Goal: Task Accomplishment & Management: Complete application form

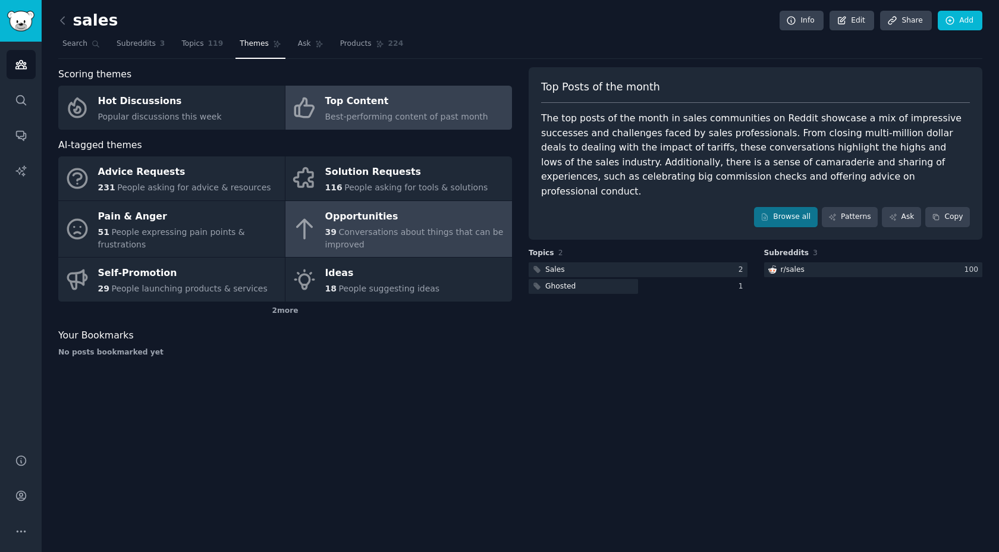
click at [397, 225] on div "Opportunities" at bounding box center [415, 216] width 181 height 19
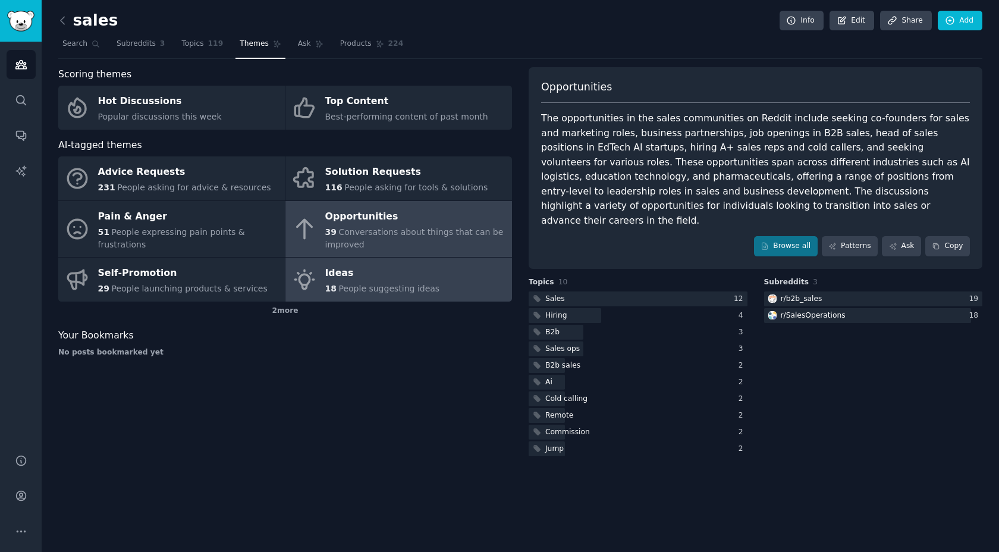
click at [395, 285] on span "People suggesting ideas" at bounding box center [388, 289] width 101 height 10
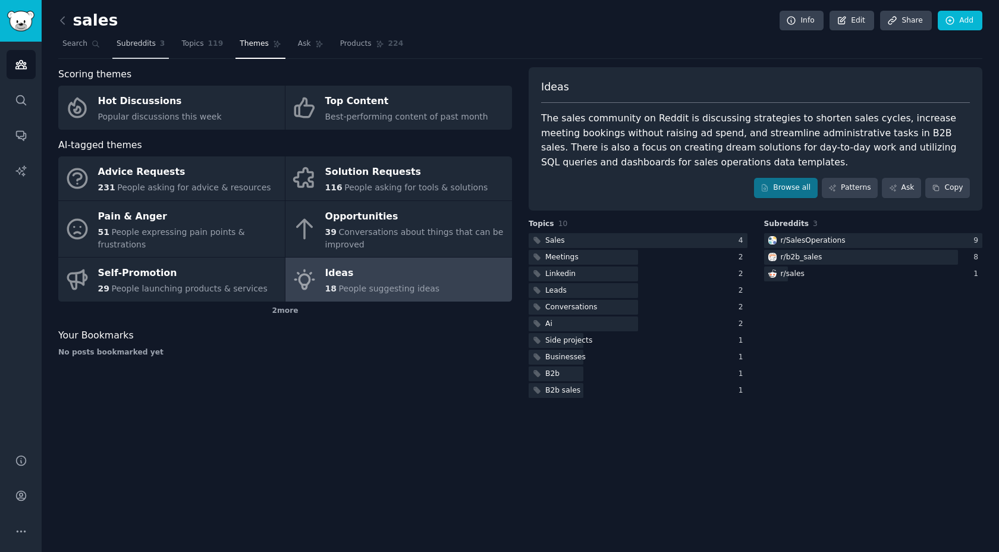
click at [139, 39] on span "Subreddits" at bounding box center [135, 44] width 39 height 11
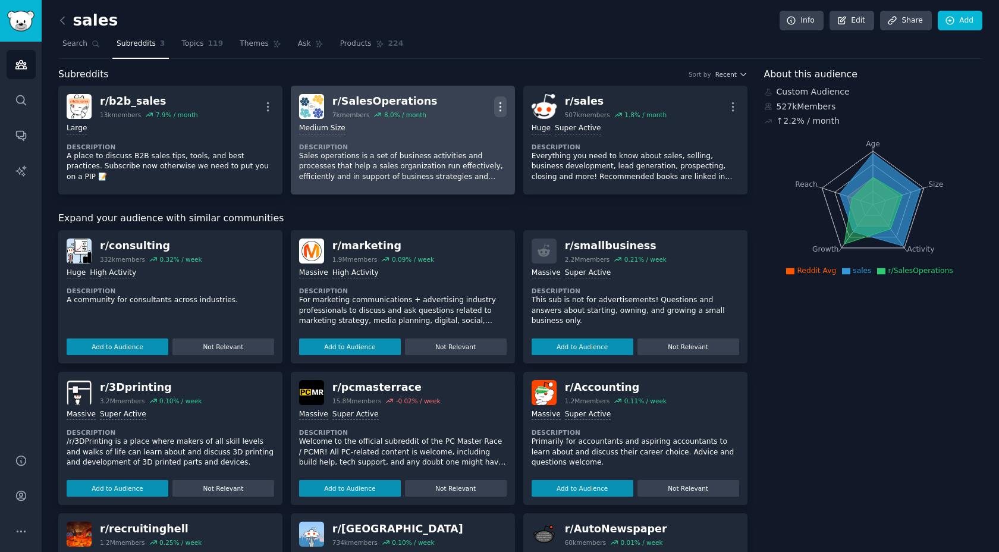
click at [497, 105] on icon "button" at bounding box center [500, 106] width 12 height 12
click at [433, 149] on icon at bounding box center [429, 152] width 12 height 12
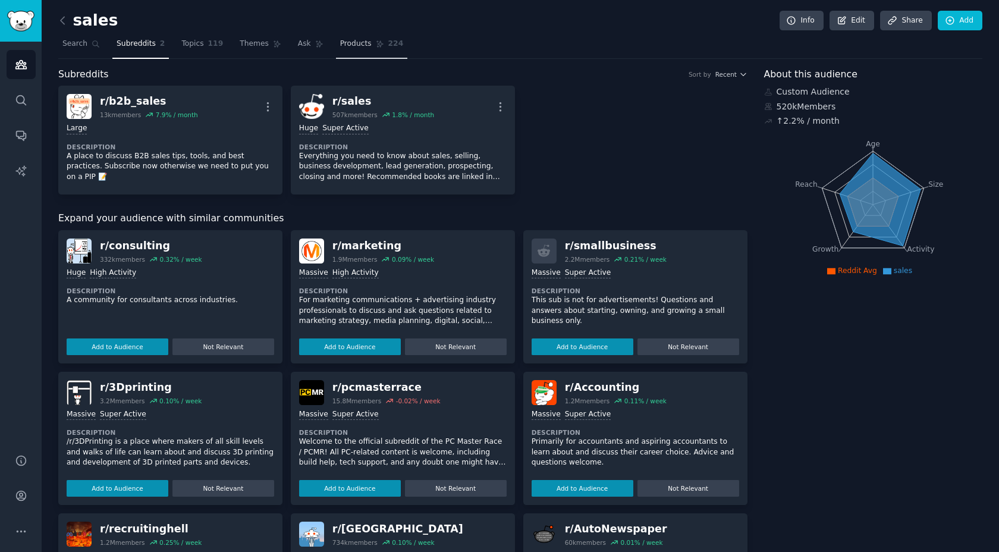
click at [364, 49] on link "Products 224" at bounding box center [371, 46] width 71 height 24
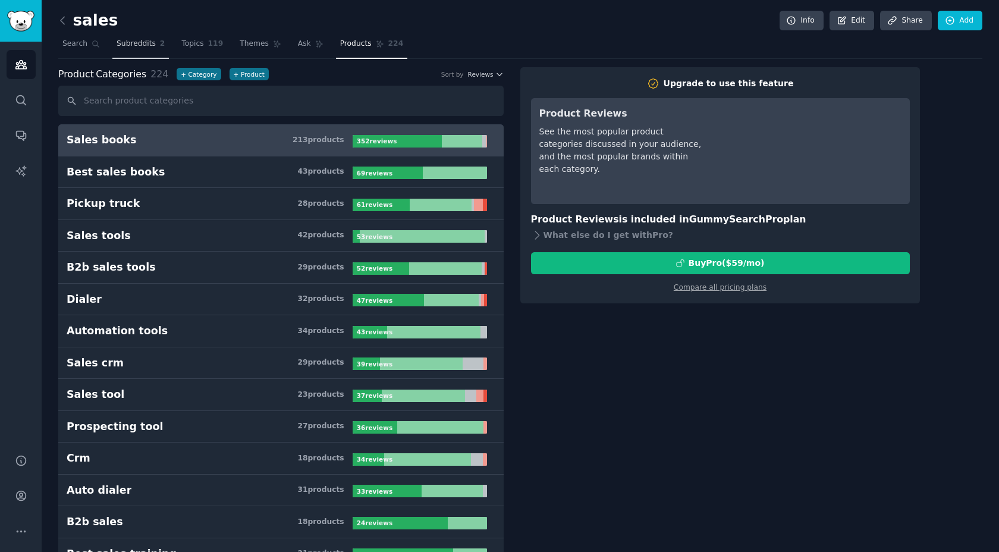
click at [140, 39] on span "Subreddits" at bounding box center [135, 44] width 39 height 11
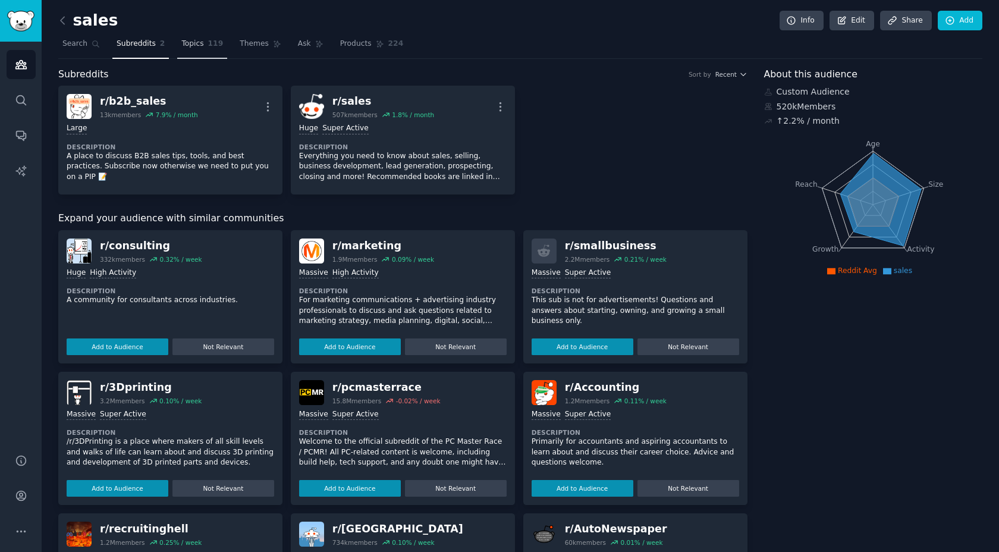
click at [205, 42] on link "Topics 119" at bounding box center [202, 46] width 50 height 24
click at [259, 45] on span "Themes" at bounding box center [254, 44] width 29 height 11
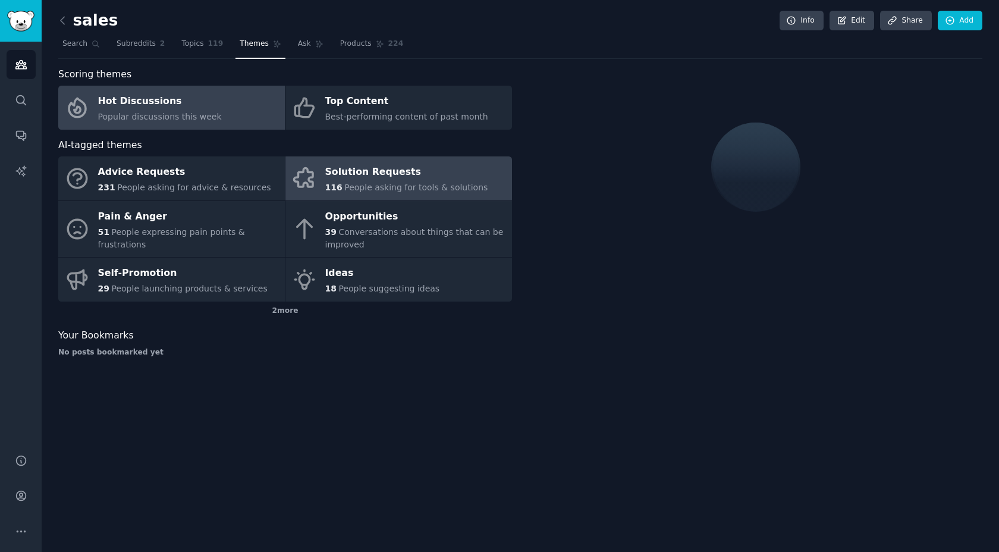
click at [417, 178] on div "Solution Requests" at bounding box center [406, 172] width 163 height 19
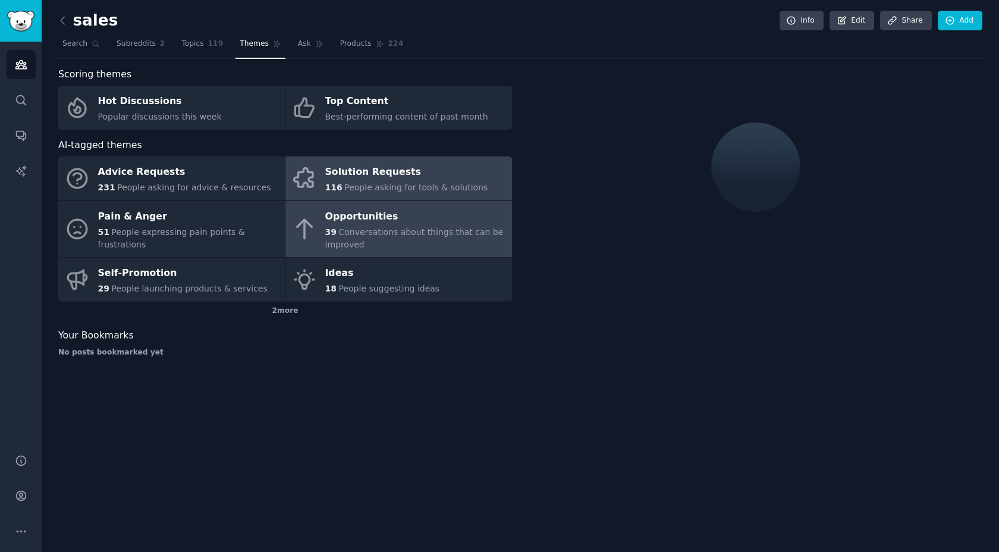
click at [421, 232] on span "Conversations about things that can be improved" at bounding box center [414, 238] width 178 height 22
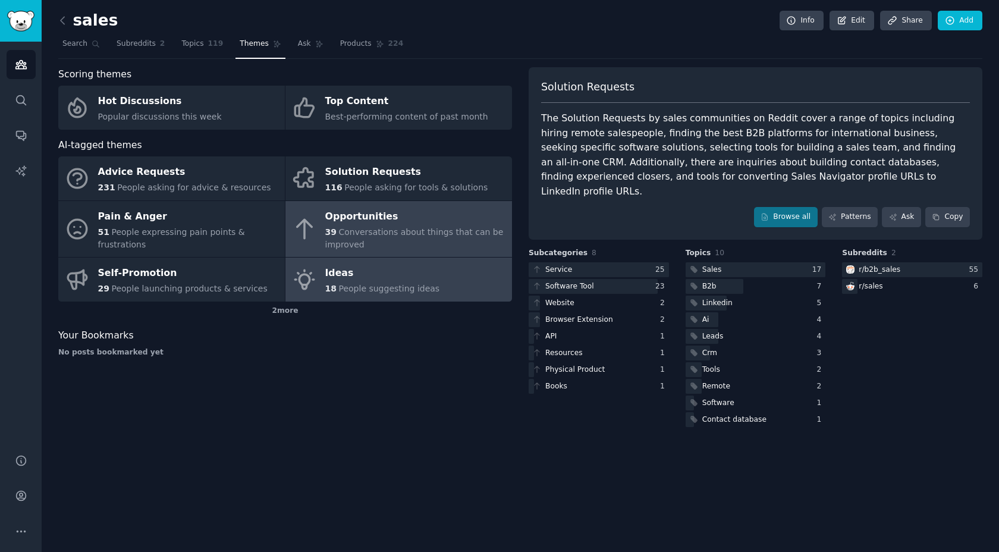
click at [350, 282] on div "Ideas" at bounding box center [382, 273] width 115 height 19
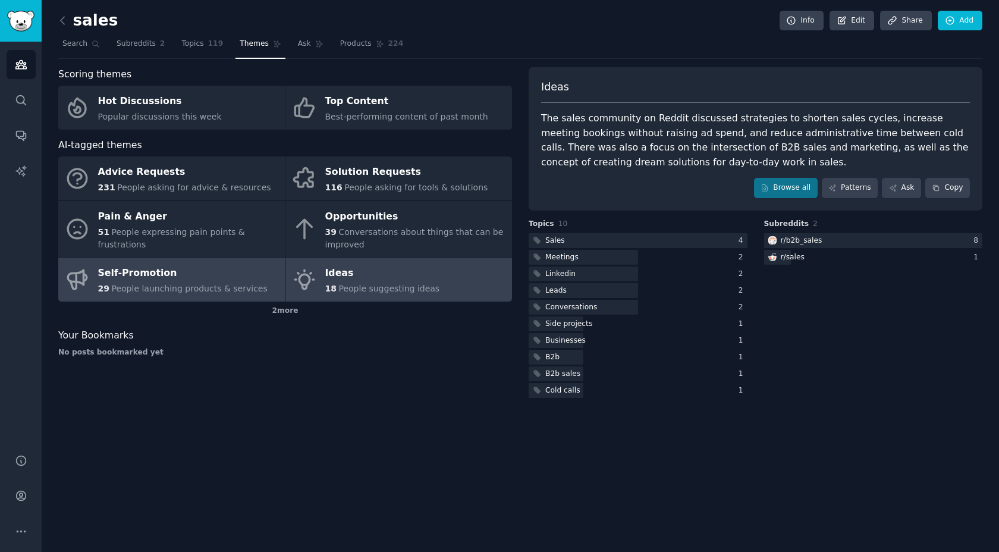
click at [168, 273] on div "Self-Promotion" at bounding box center [182, 273] width 169 height 19
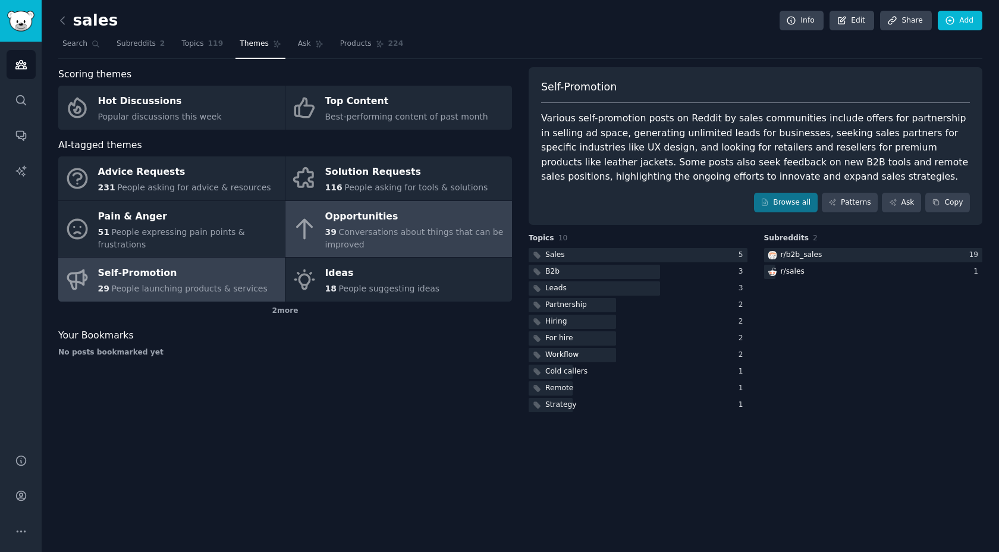
click at [374, 239] on div "39 Conversations about things that can be improved" at bounding box center [415, 238] width 181 height 25
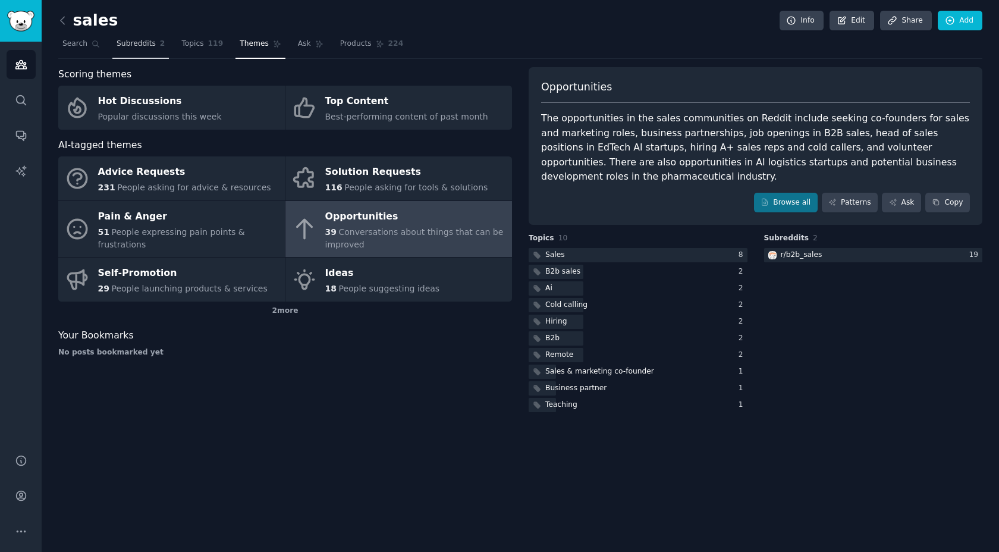
click at [134, 45] on span "Subreddits" at bounding box center [135, 44] width 39 height 11
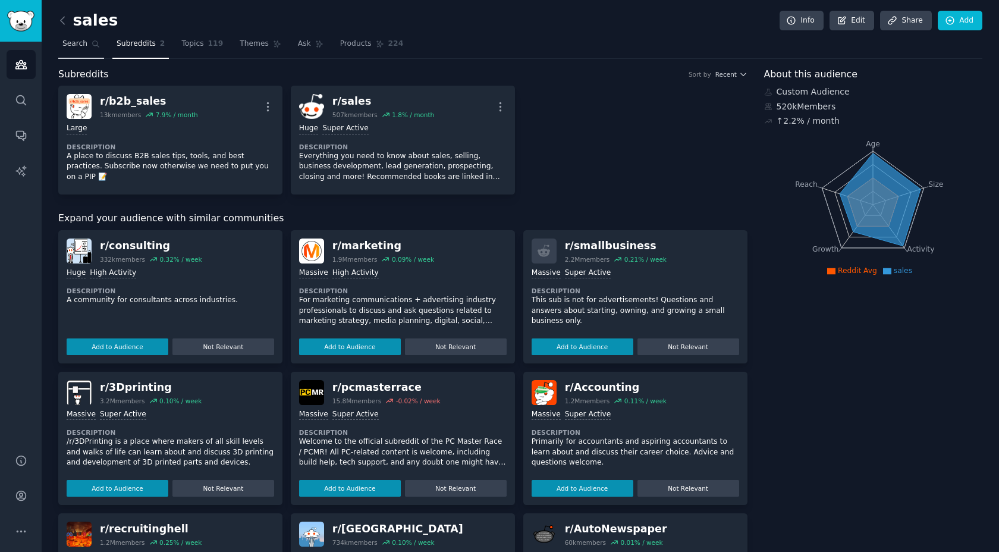
click at [77, 43] on span "Search" at bounding box center [74, 44] width 25 height 11
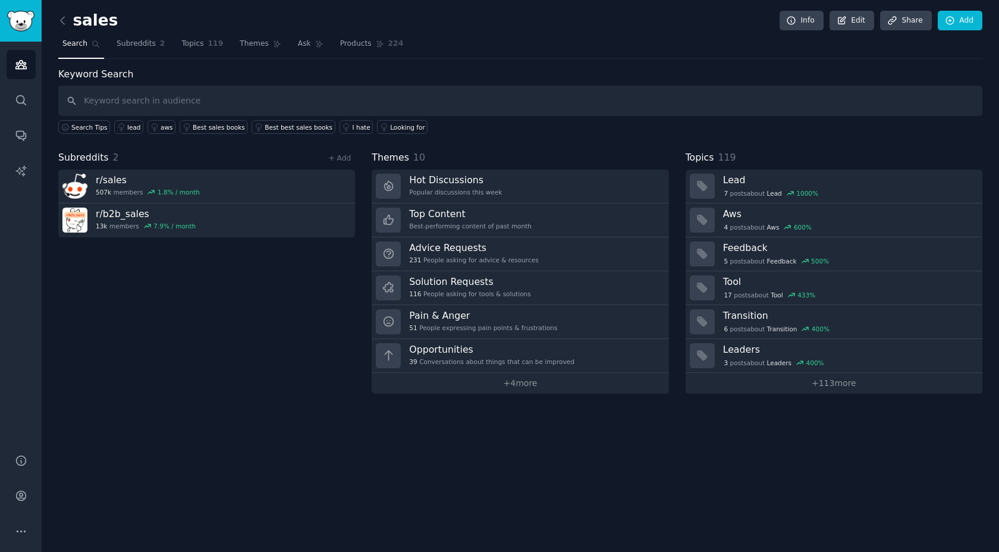
click at [510, 385] on link "+ 4 more" at bounding box center [519, 383] width 297 height 21
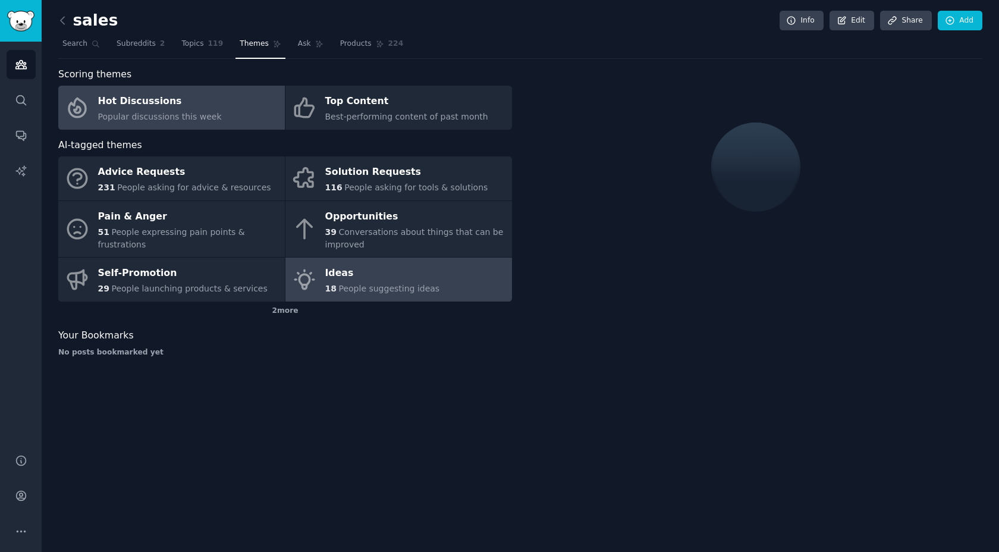
click at [443, 286] on link "Ideas 18 People suggesting ideas" at bounding box center [398, 279] width 226 height 44
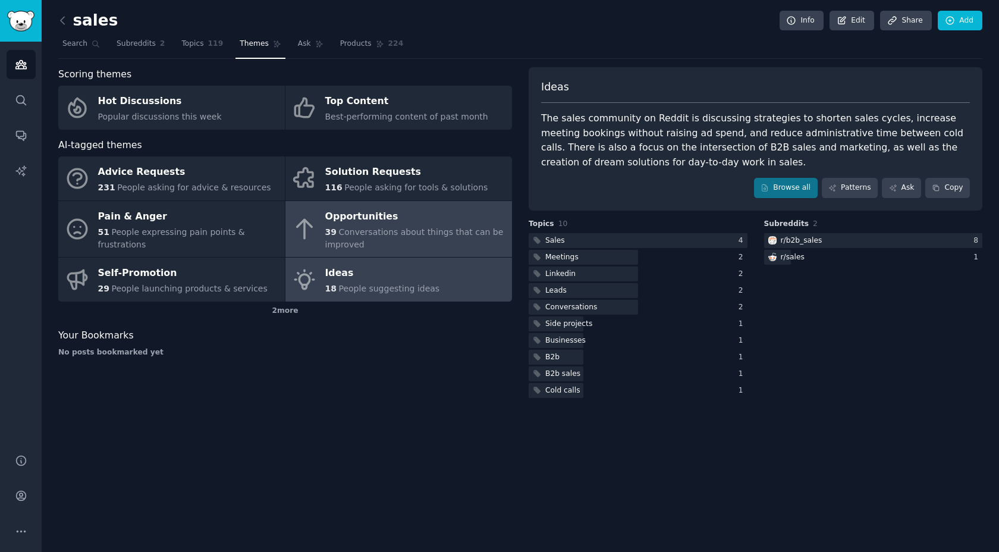
click at [442, 234] on span "Conversations about things that can be improved" at bounding box center [414, 238] width 178 height 22
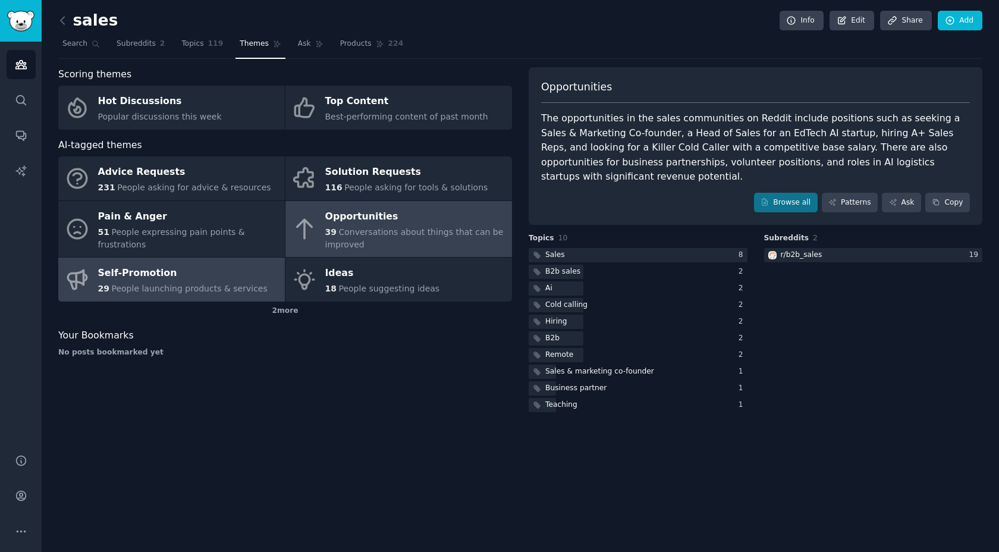
click at [155, 275] on div "Self-Promotion" at bounding box center [182, 273] width 169 height 19
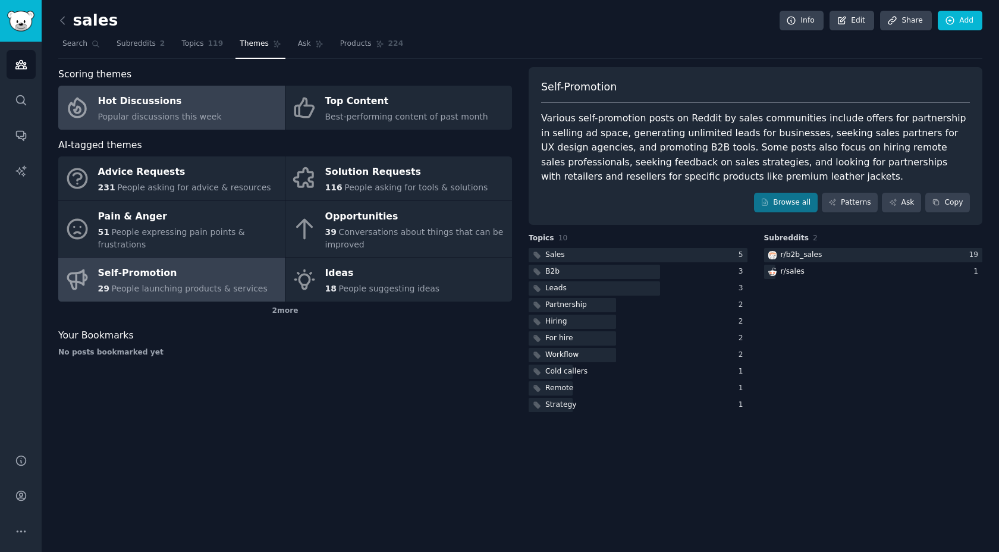
click at [193, 98] on div "Hot Discussions" at bounding box center [160, 101] width 124 height 19
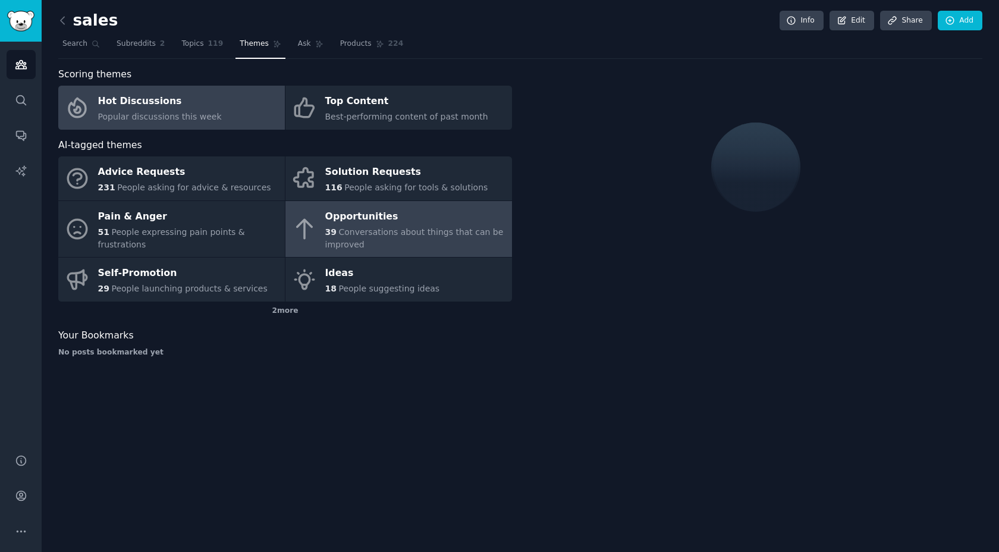
click at [396, 218] on div "Opportunities" at bounding box center [415, 216] width 181 height 19
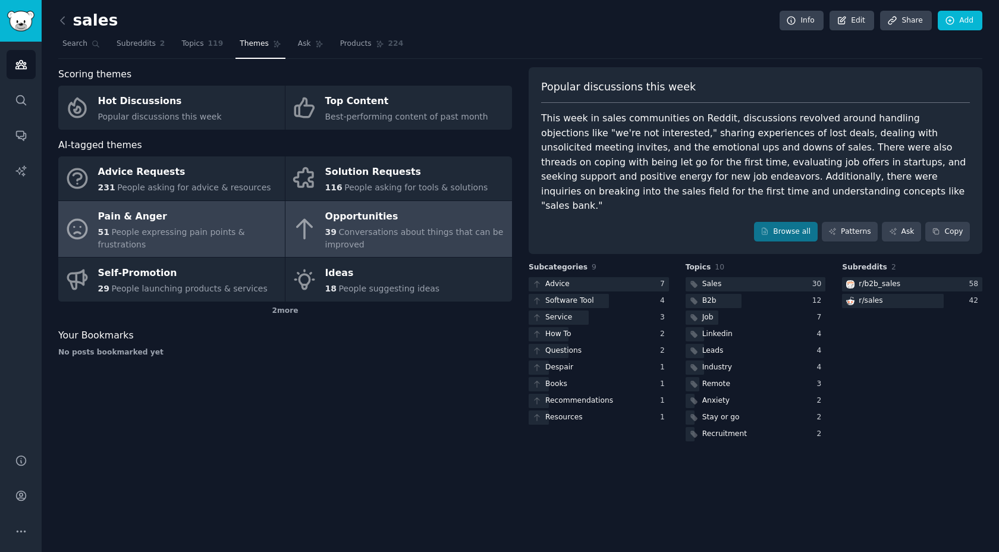
click at [149, 221] on div "Pain & Anger" at bounding box center [188, 216] width 181 height 19
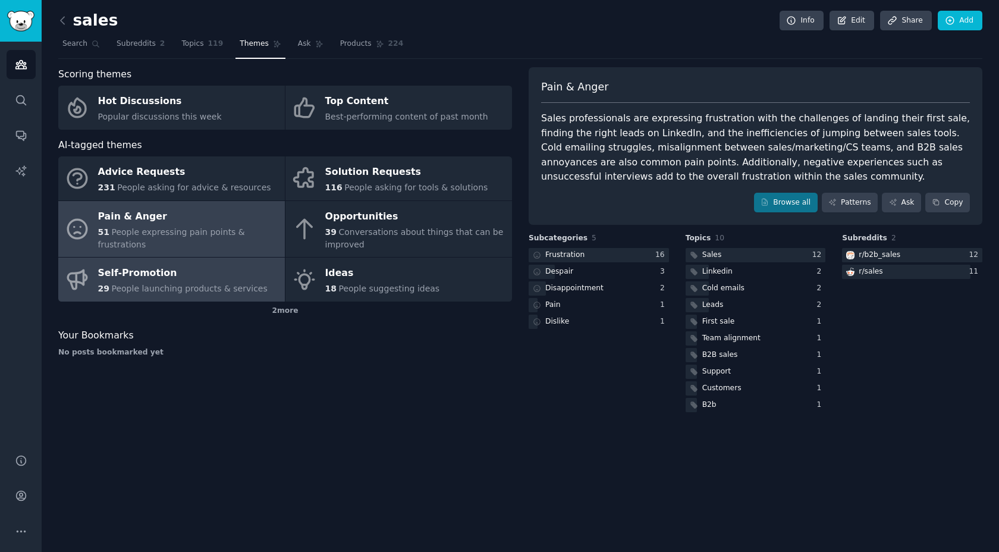
click at [171, 286] on span "People launching products & services" at bounding box center [189, 289] width 156 height 10
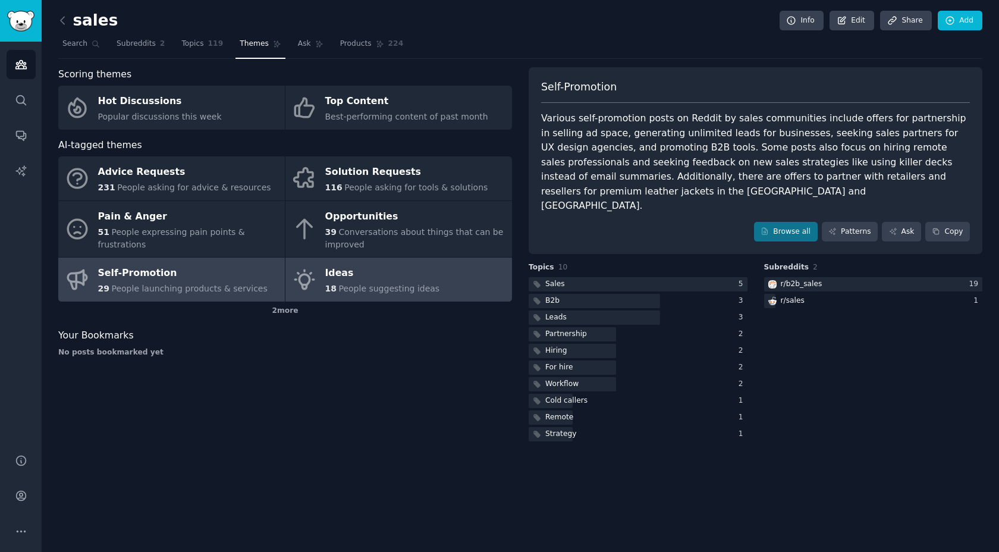
click at [418, 285] on span "People suggesting ideas" at bounding box center [388, 289] width 101 height 10
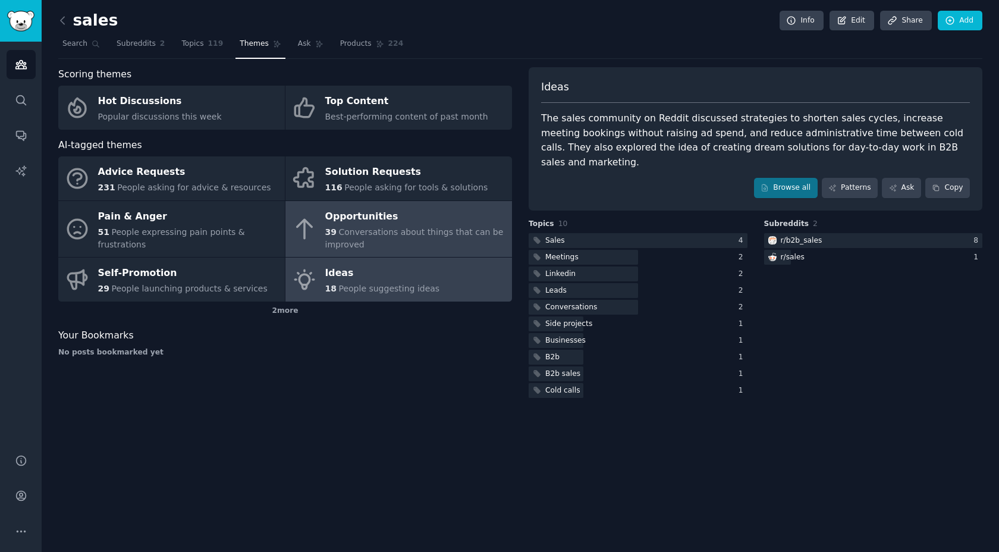
click at [417, 237] on div "39 Conversations about things that can be improved" at bounding box center [415, 238] width 181 height 25
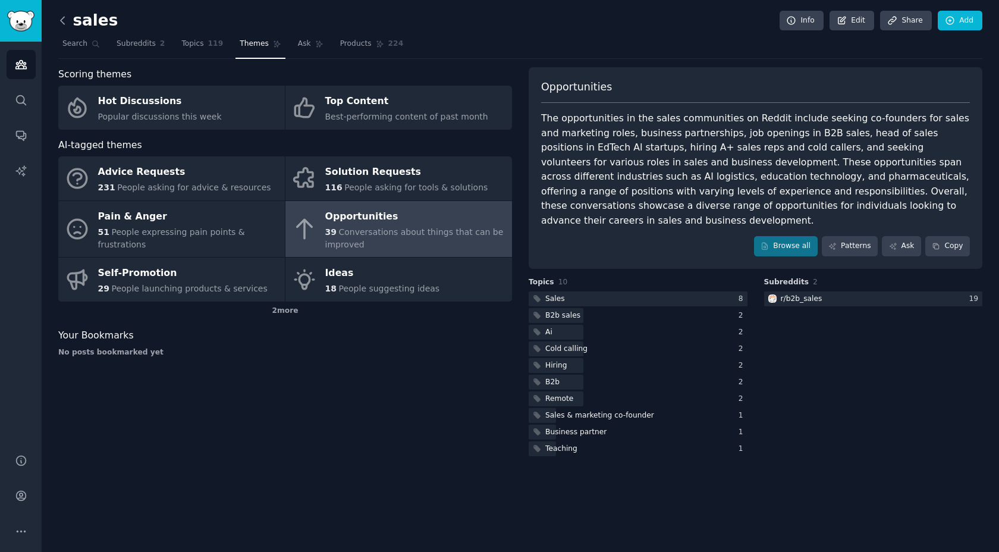
click at [66, 21] on icon at bounding box center [62, 20] width 12 height 12
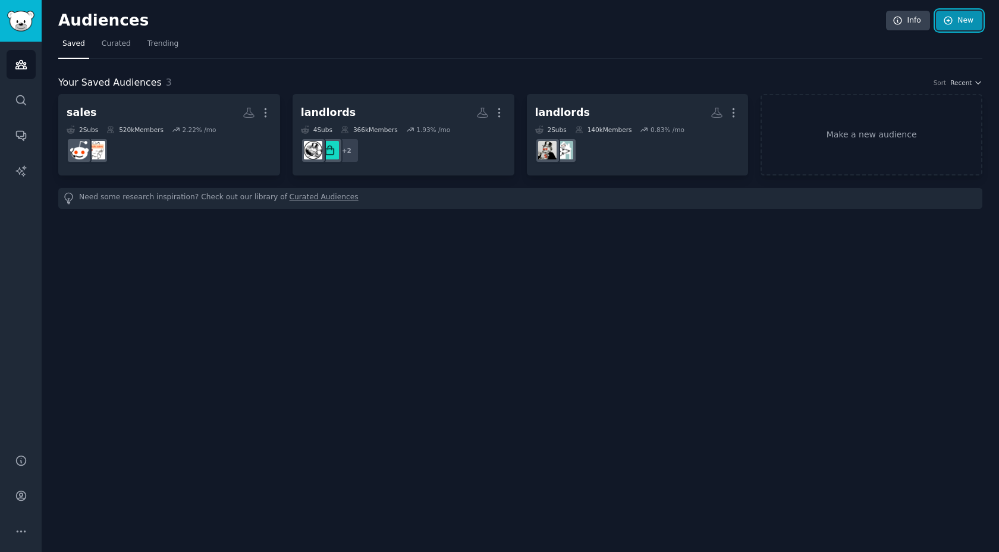
click at [964, 27] on link "New" at bounding box center [959, 21] width 46 height 20
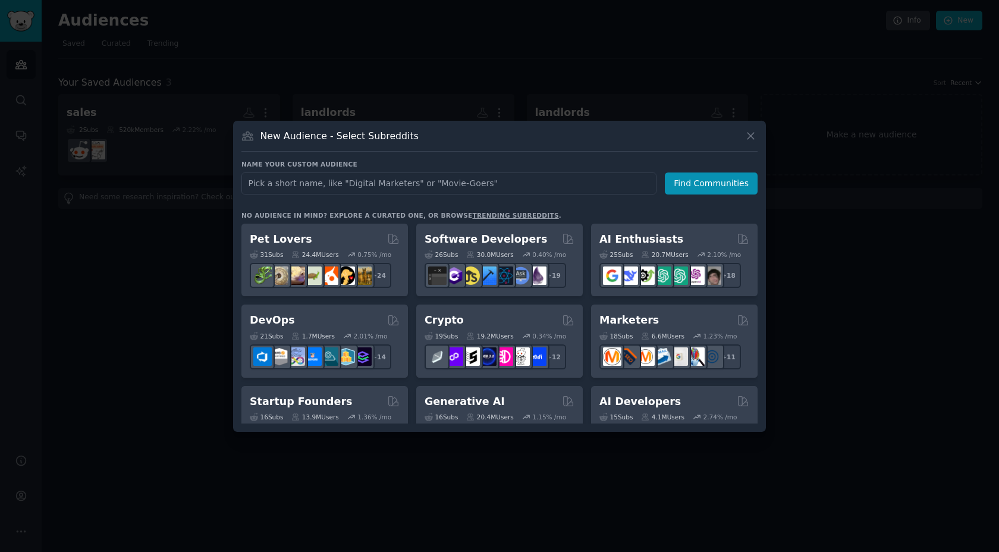
click at [461, 181] on input "text" at bounding box center [448, 183] width 415 height 22
type input "fintech"
click at [722, 181] on button "Find Communities" at bounding box center [710, 183] width 93 height 22
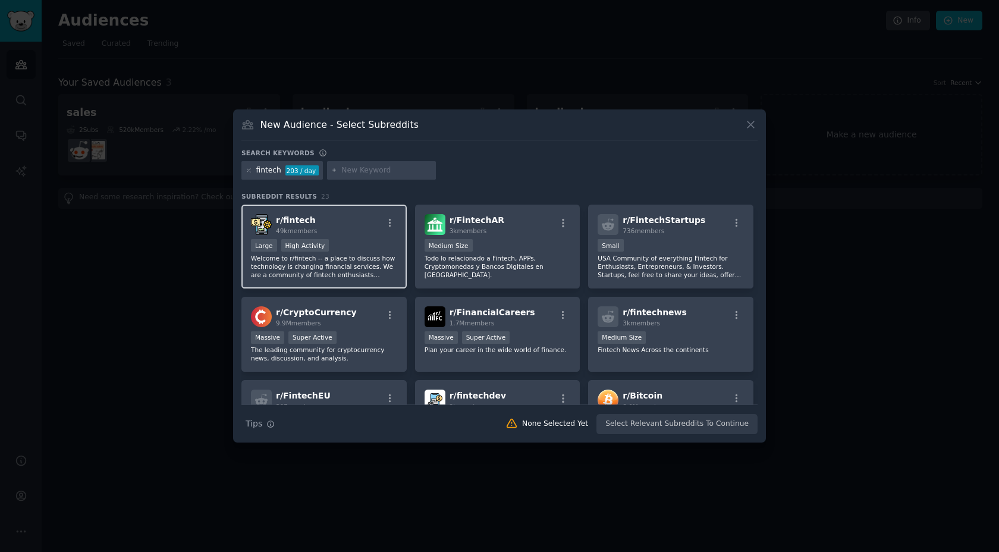
click at [348, 239] on div "Large High Activity" at bounding box center [324, 246] width 146 height 15
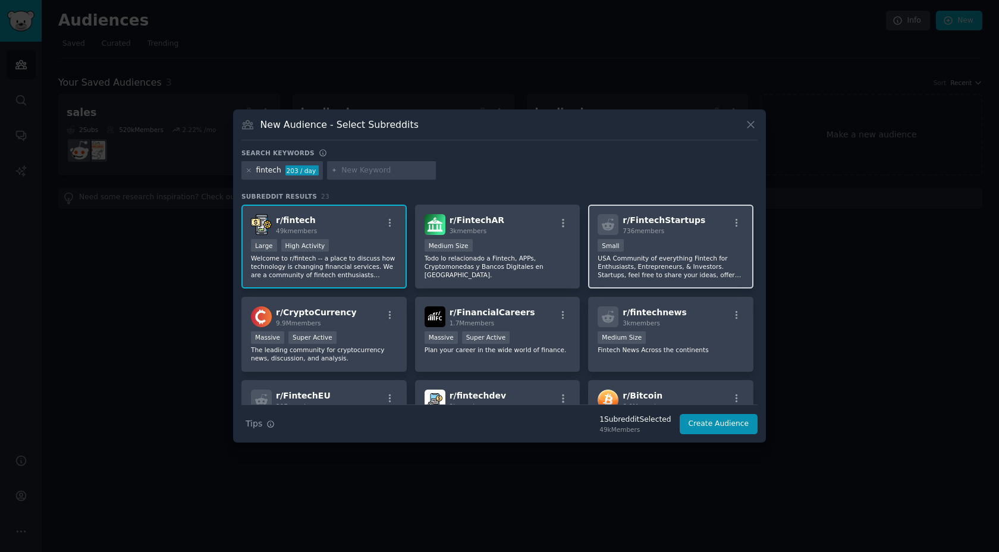
click at [708, 234] on div "r/ FintechStartups 736 members" at bounding box center [670, 224] width 146 height 21
click at [738, 424] on button "Create Audience" at bounding box center [718, 424] width 78 height 20
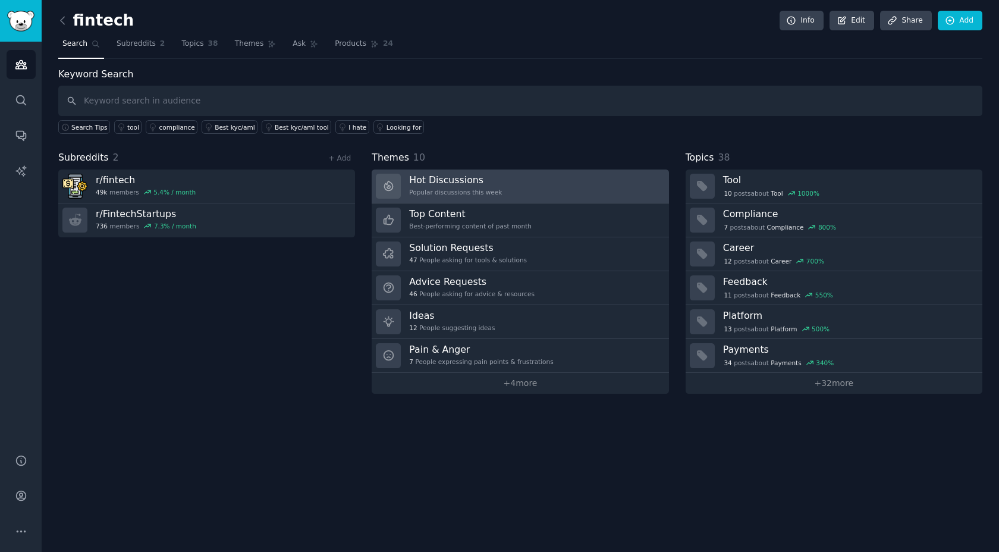
click at [556, 190] on link "Hot Discussions Popular discussions this week" at bounding box center [519, 186] width 297 height 34
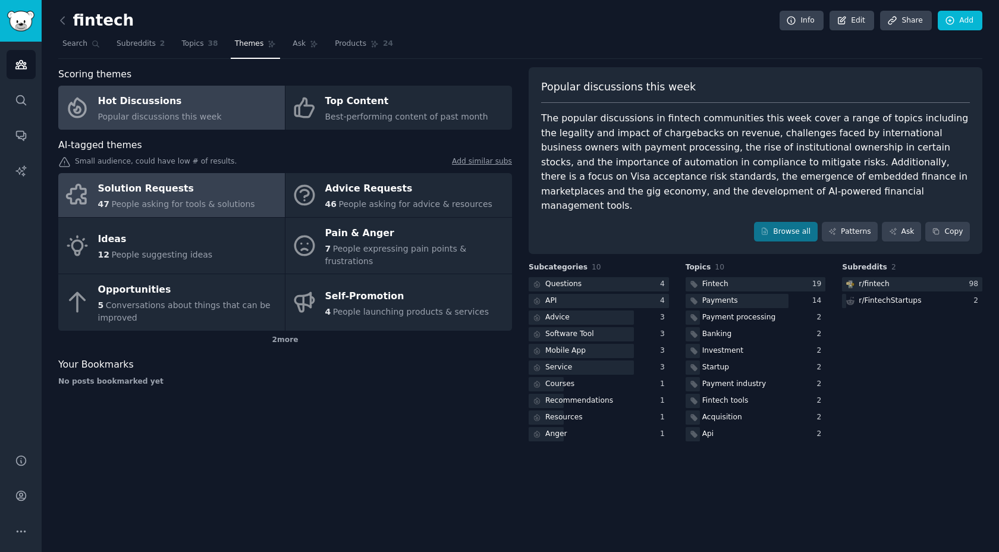
click at [234, 191] on div "Solution Requests" at bounding box center [176, 188] width 157 height 19
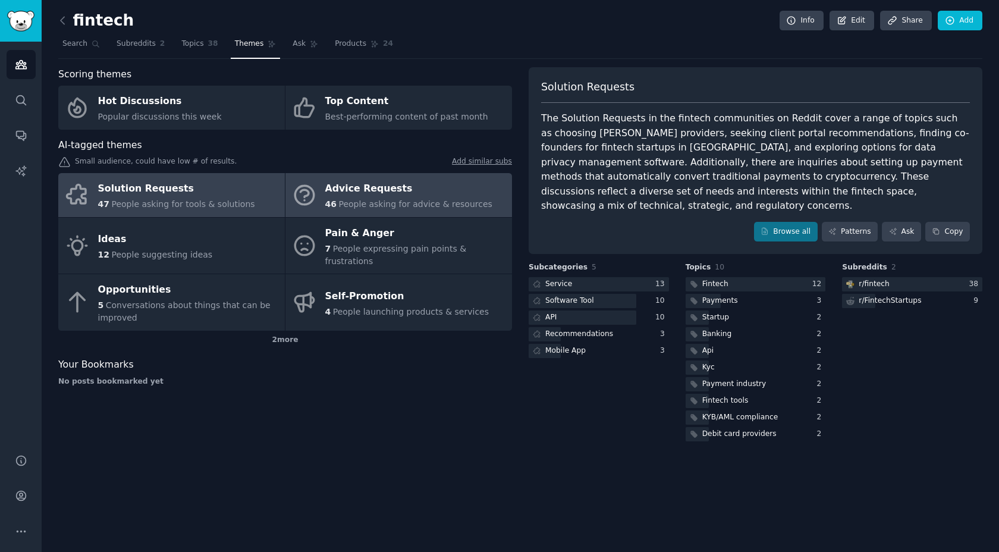
click at [360, 206] on span "People asking for advice & resources" at bounding box center [414, 204] width 153 height 10
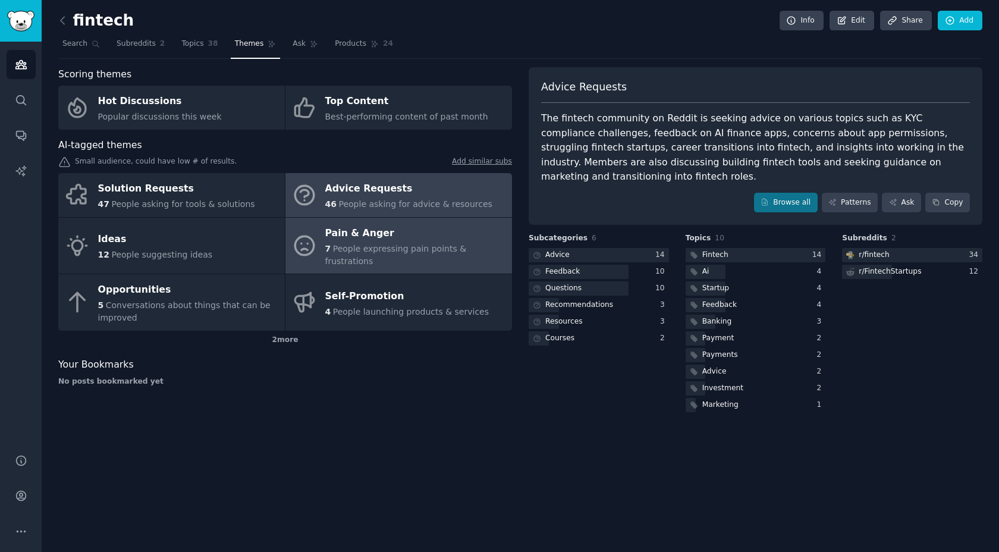
click at [423, 234] on div "Pain & Anger" at bounding box center [415, 232] width 181 height 19
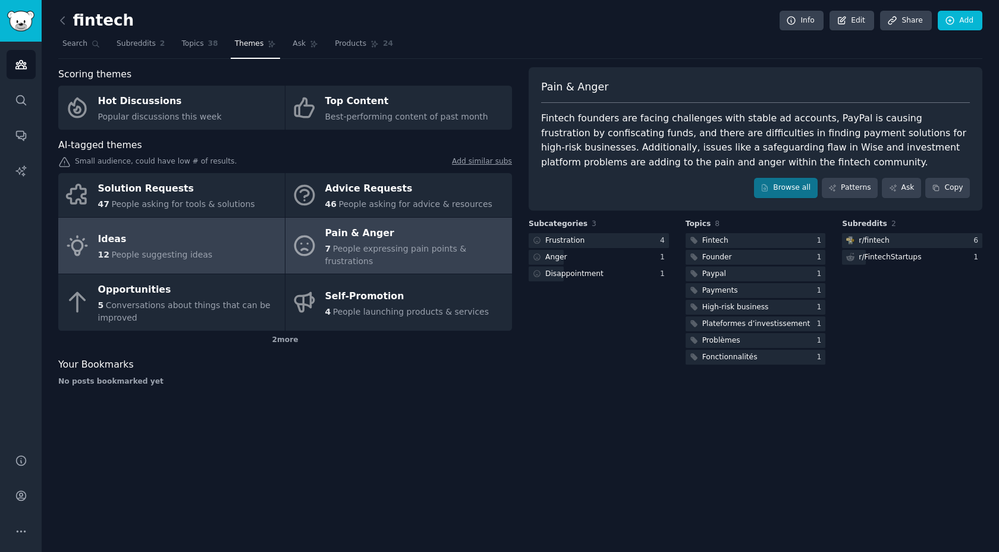
click at [206, 251] on link "Ideas 12 People suggesting ideas" at bounding box center [171, 246] width 226 height 56
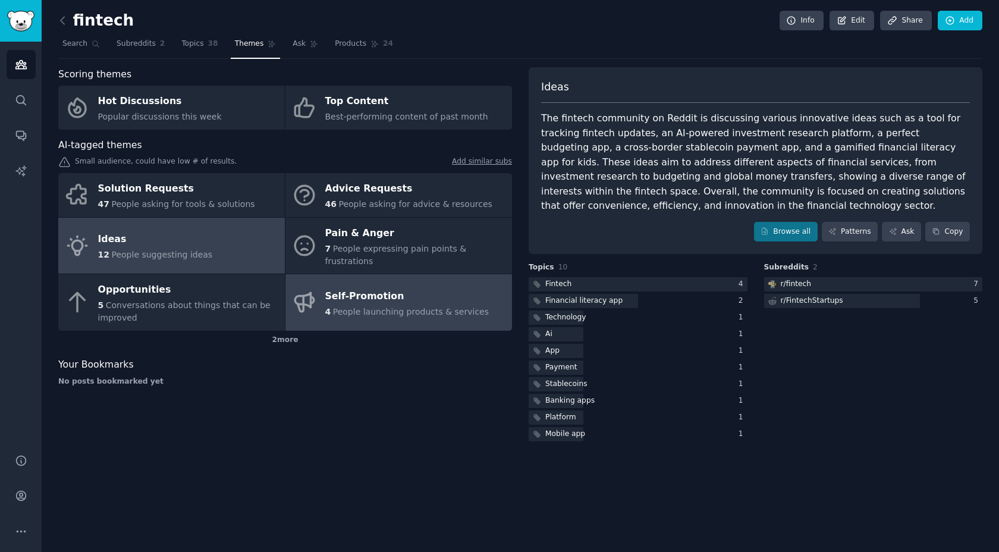
click at [389, 307] on span "People launching products & services" at bounding box center [411, 312] width 156 height 10
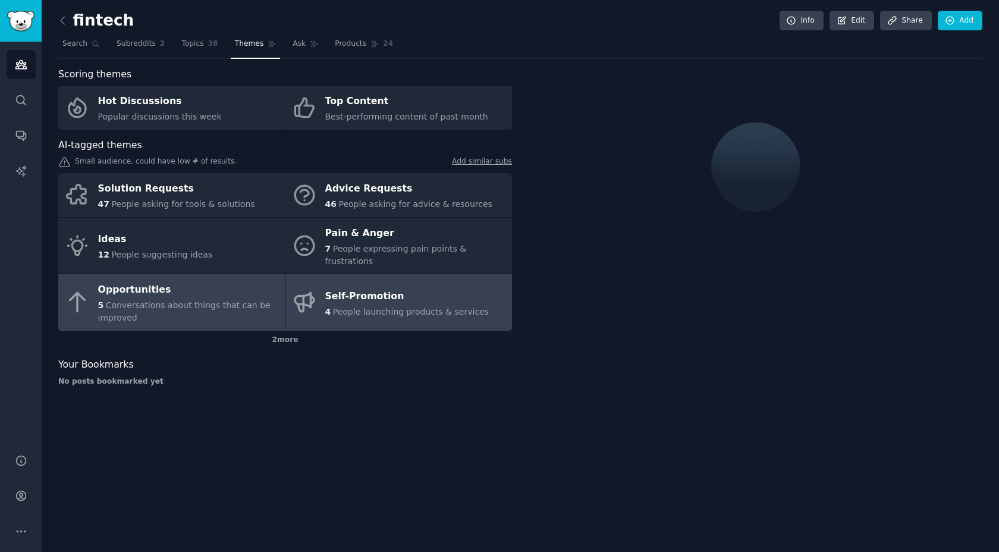
click at [134, 281] on div "Opportunities" at bounding box center [188, 290] width 181 height 19
